Goal: Task Accomplishment & Management: Manage account settings

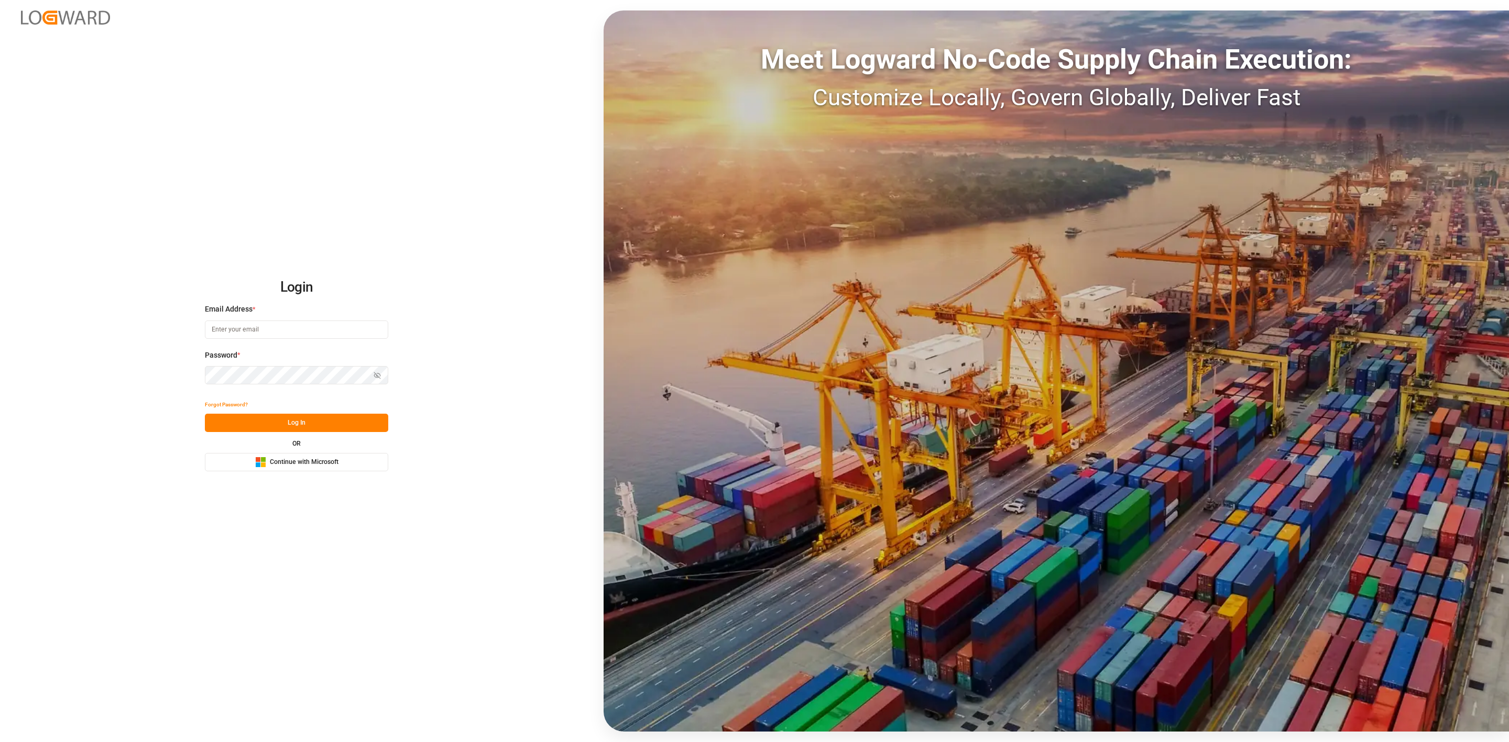
click at [290, 323] on input at bounding box center [296, 330] width 183 height 18
type input "[EMAIL_ADDRESS][DOMAIN_NAME]"
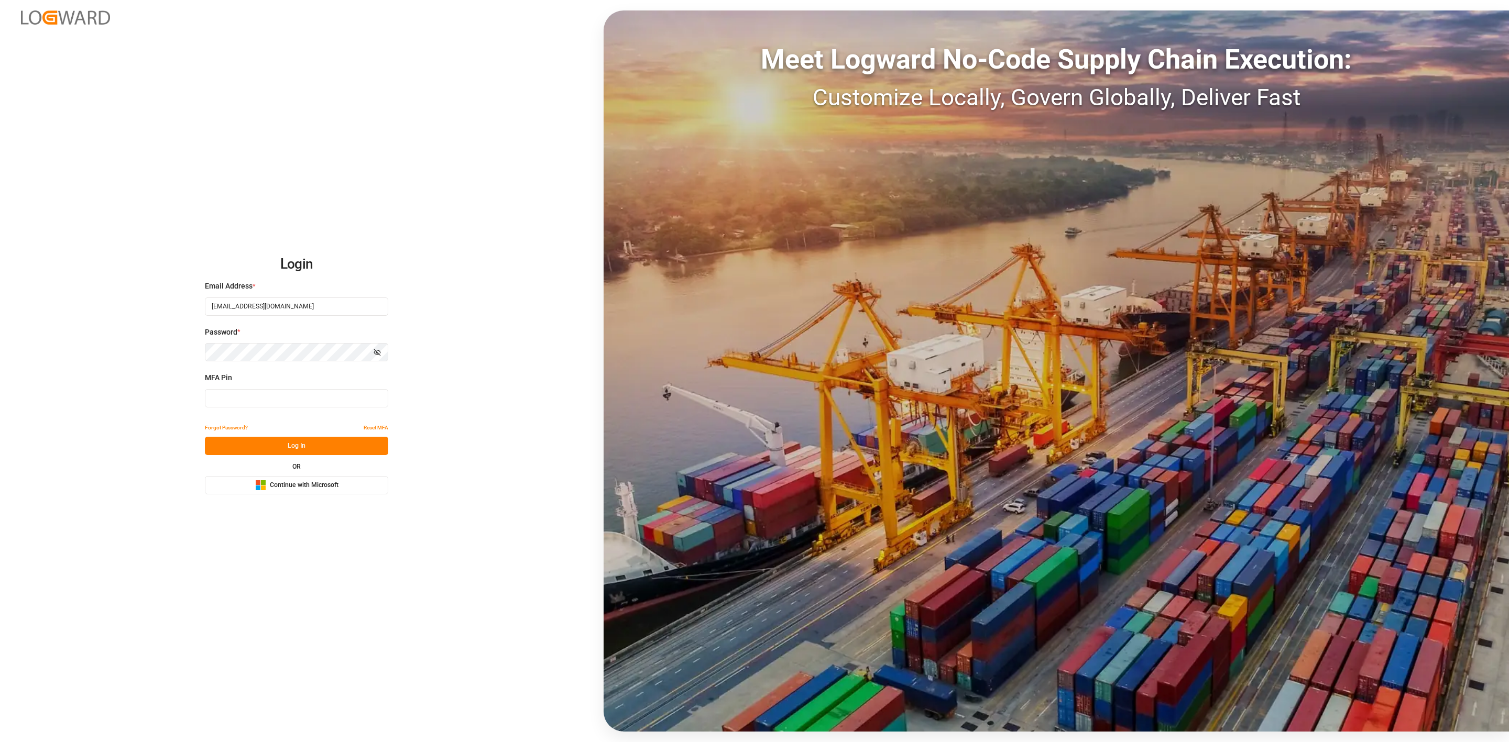
type input "041149"
click at [278, 439] on button "Log In" at bounding box center [296, 446] width 183 height 18
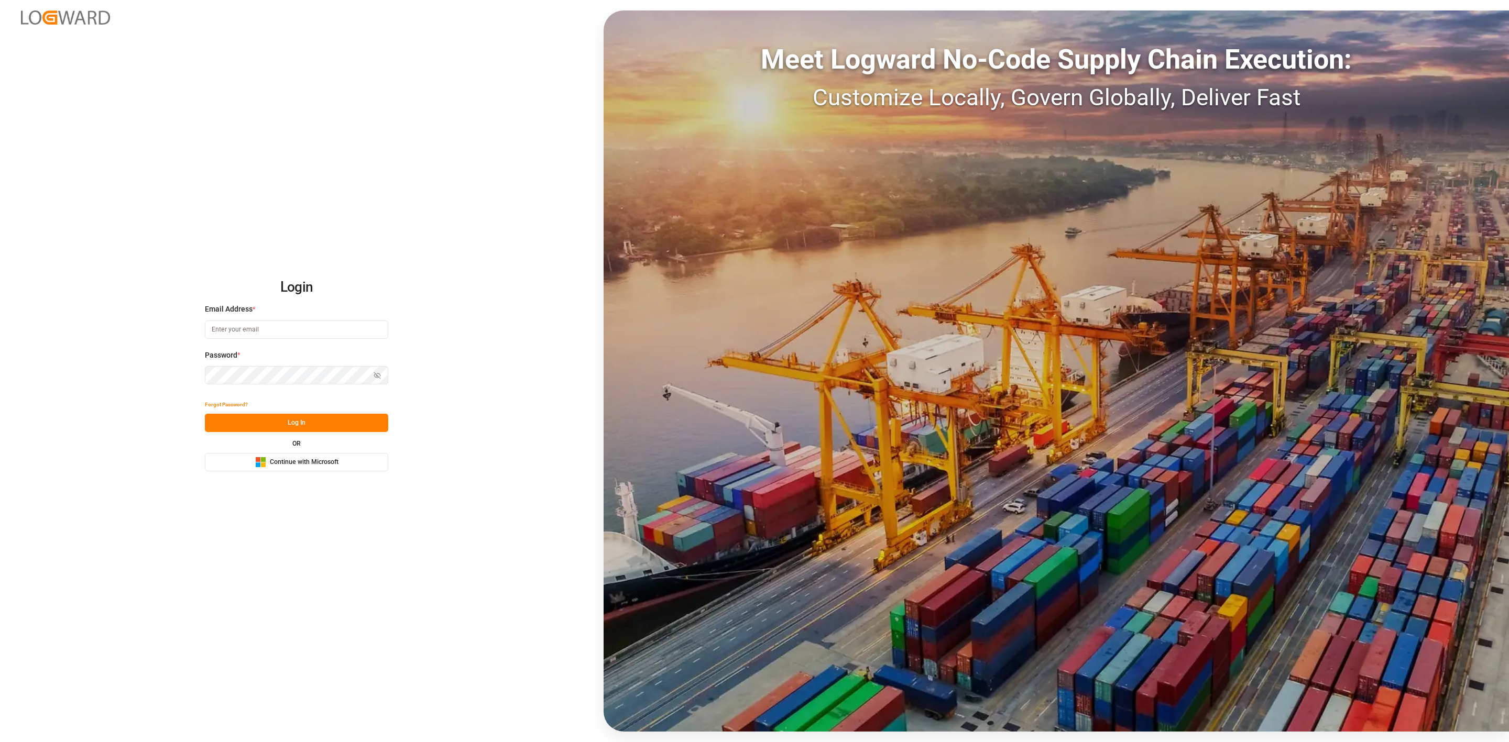
click at [285, 324] on input at bounding box center [296, 330] width 183 height 18
type input "[EMAIL_ADDRESS][DOMAIN_NAME]"
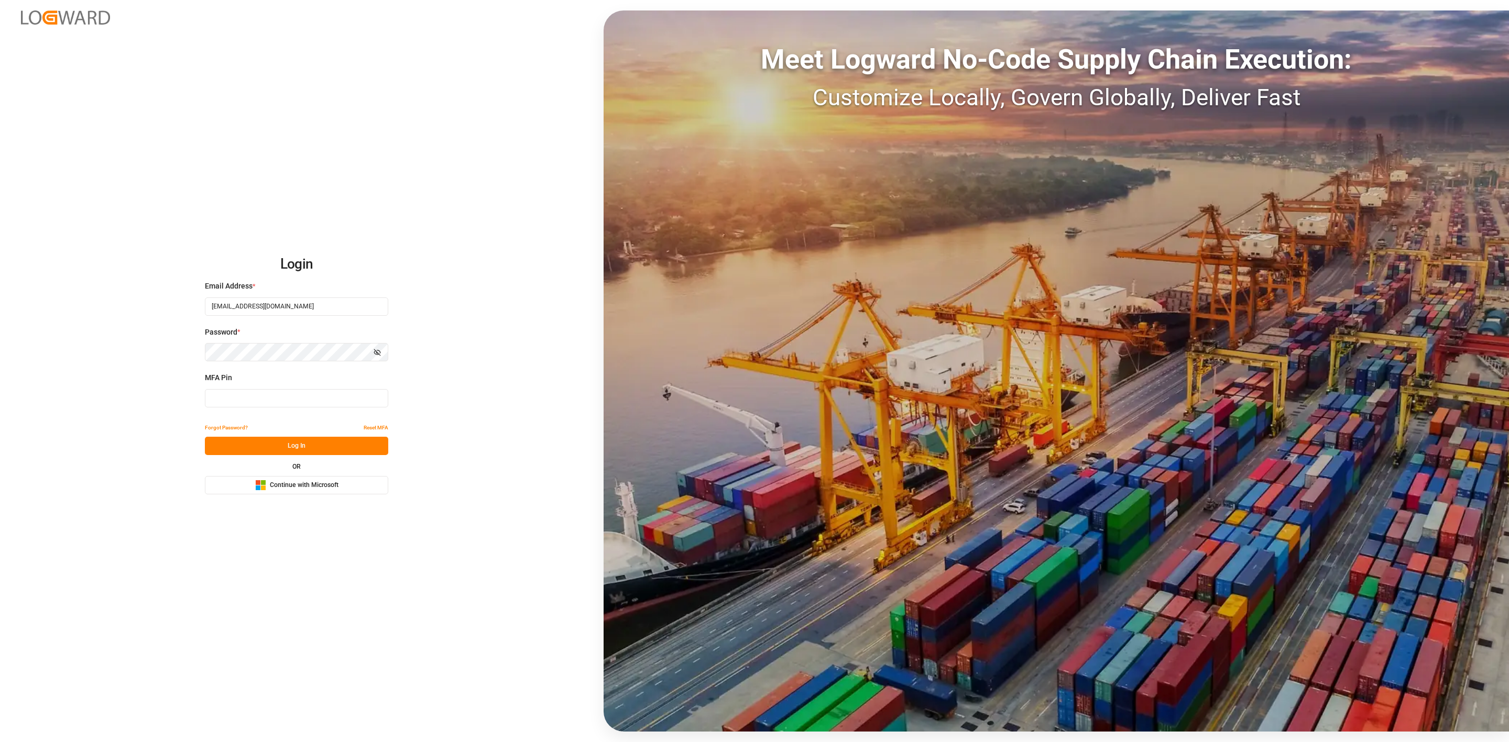
type input "901293"
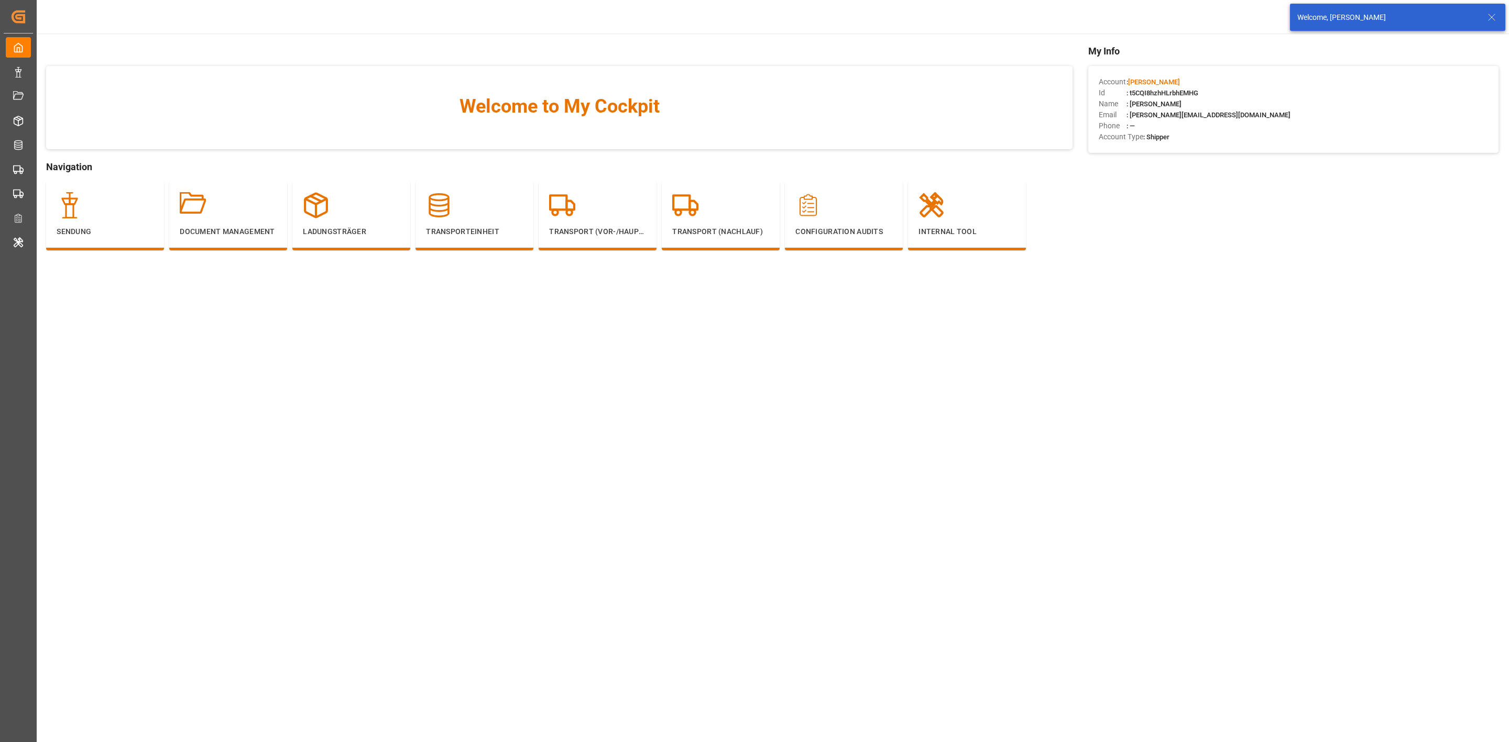
click at [1506, 10] on div "Welcome, [PERSON_NAME]" at bounding box center [1397, 17] width 223 height 35
click at [1496, 12] on icon at bounding box center [1491, 17] width 13 height 13
click at [1391, 16] on body "Created by potrace 1.15, written by [PERSON_NAME] [DATE]-[DATE] Created by potr…" at bounding box center [754, 371] width 1509 height 742
click at [1391, 16] on div "[PERSON_NAME]" at bounding box center [1371, 16] width 101 height 15
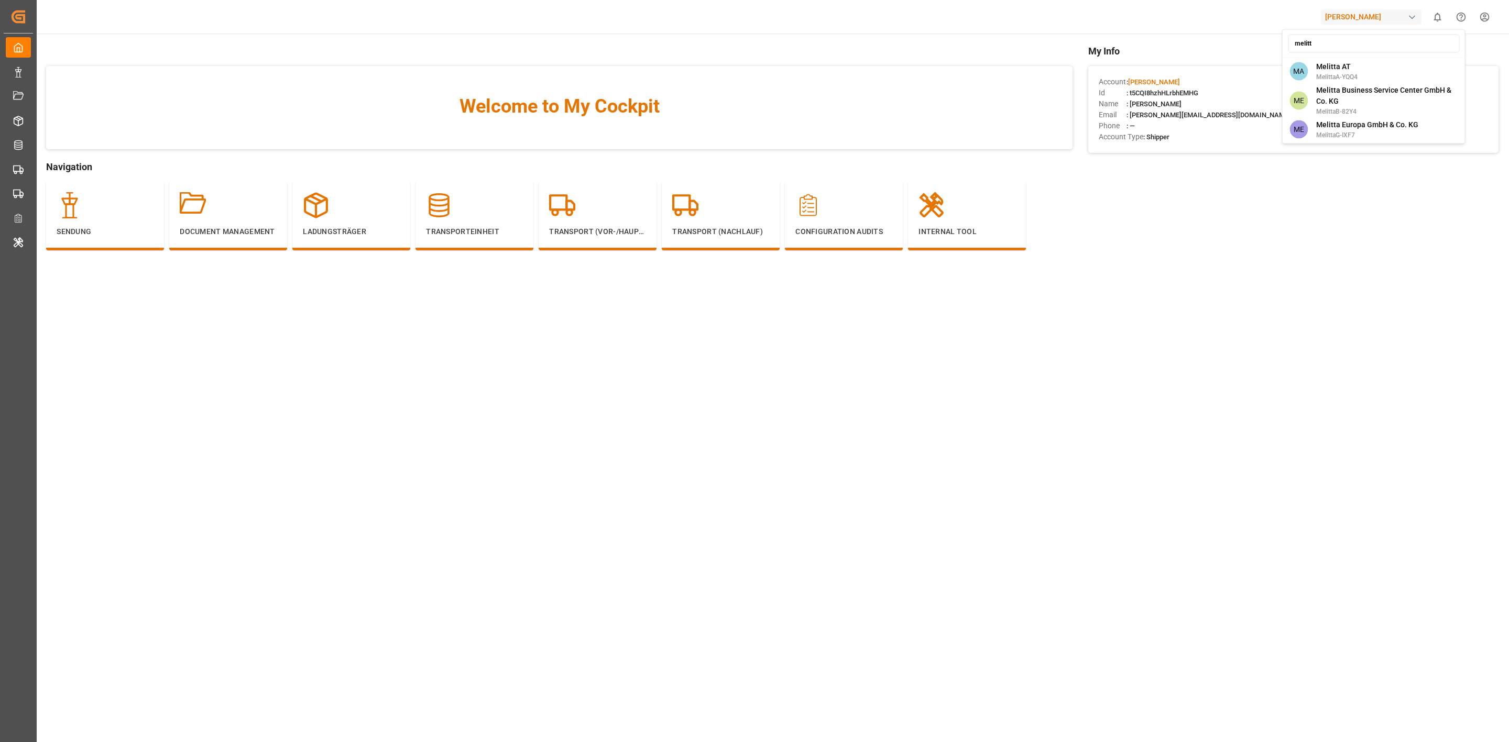
type input "melitta"
